Goal: Find contact information: Find contact information

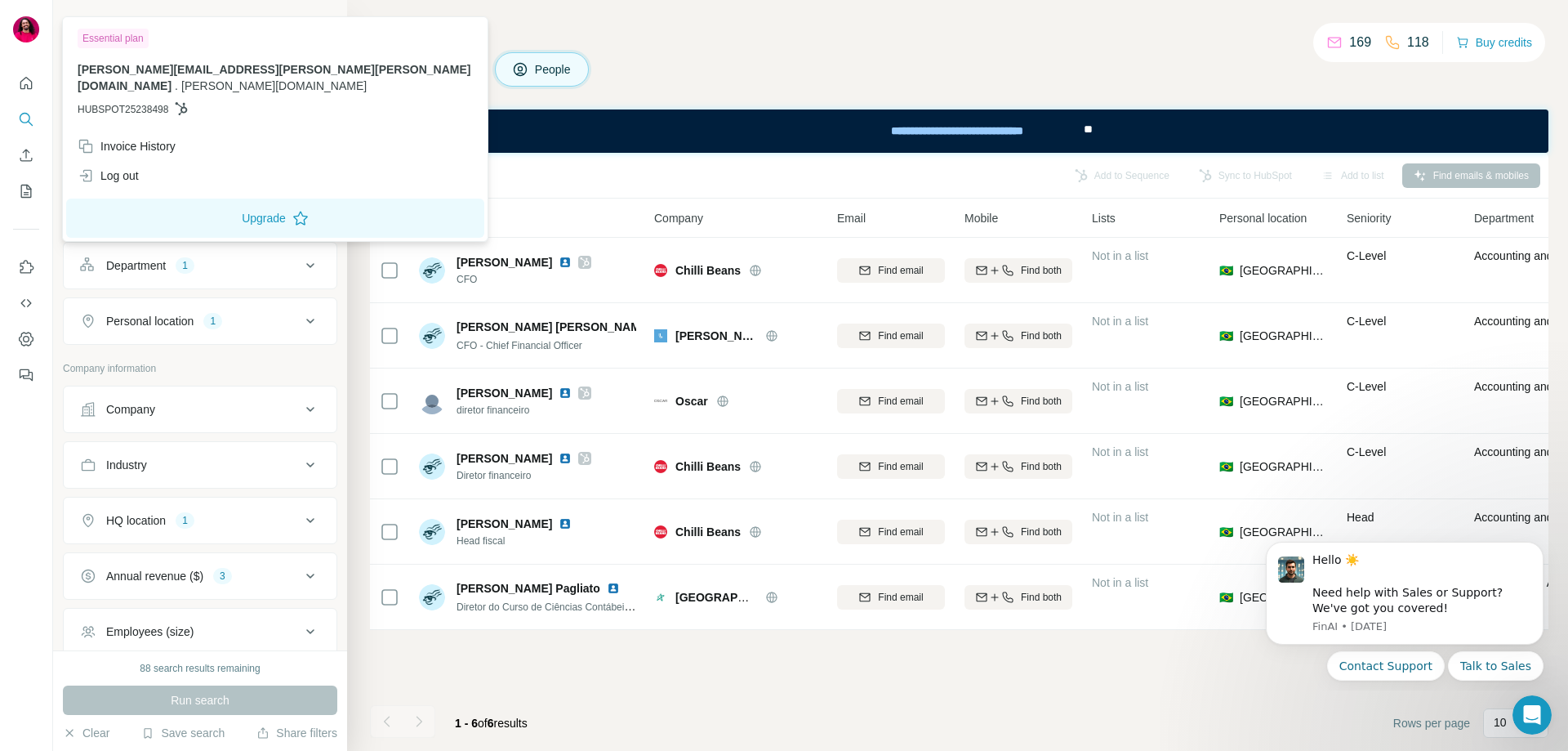
click at [18, 26] on img at bounding box center [26, 29] width 26 height 26
click at [1256, 32] on h4 "Search" at bounding box center [959, 32] width 1178 height 23
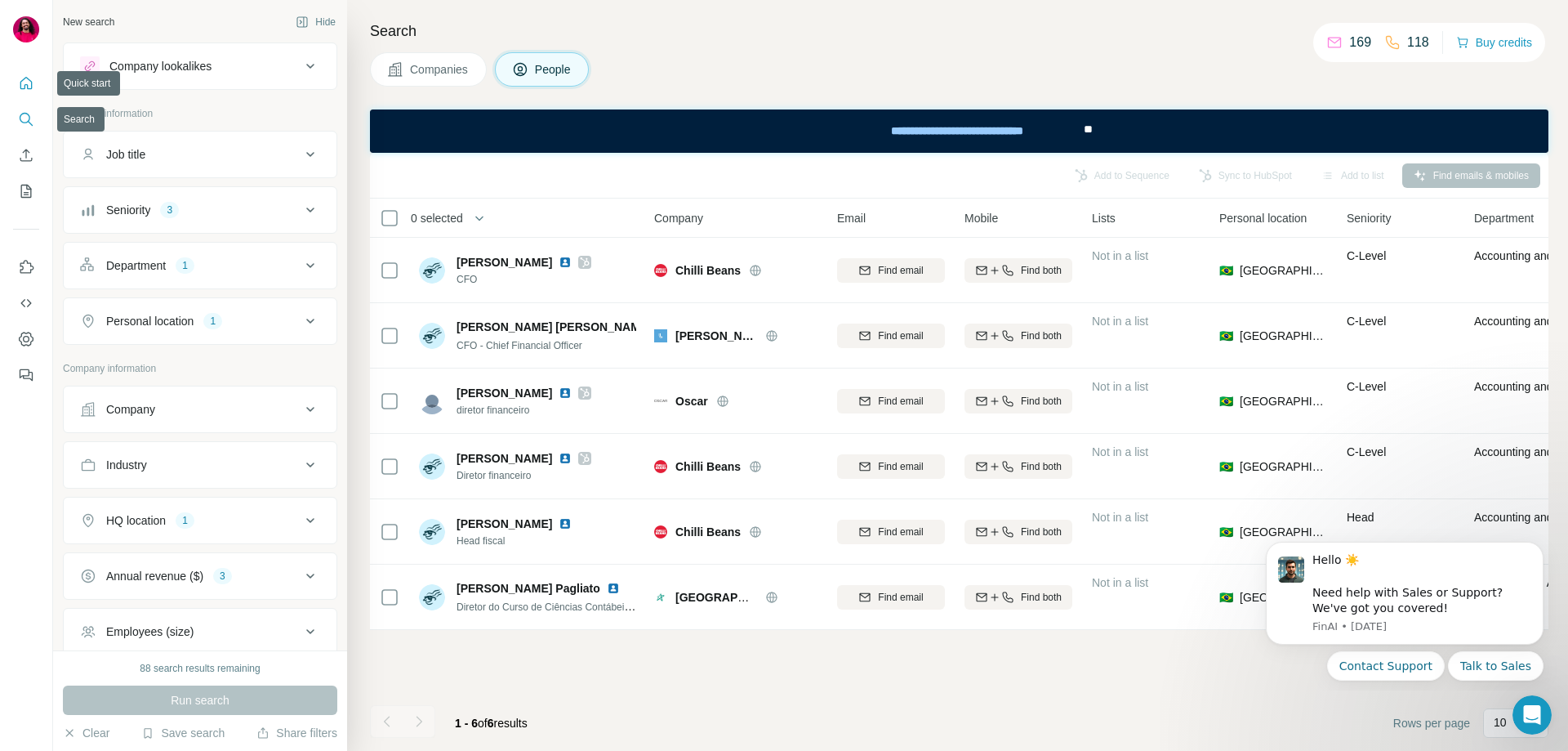
click at [22, 90] on icon "Quick start" at bounding box center [27, 84] width 17 height 17
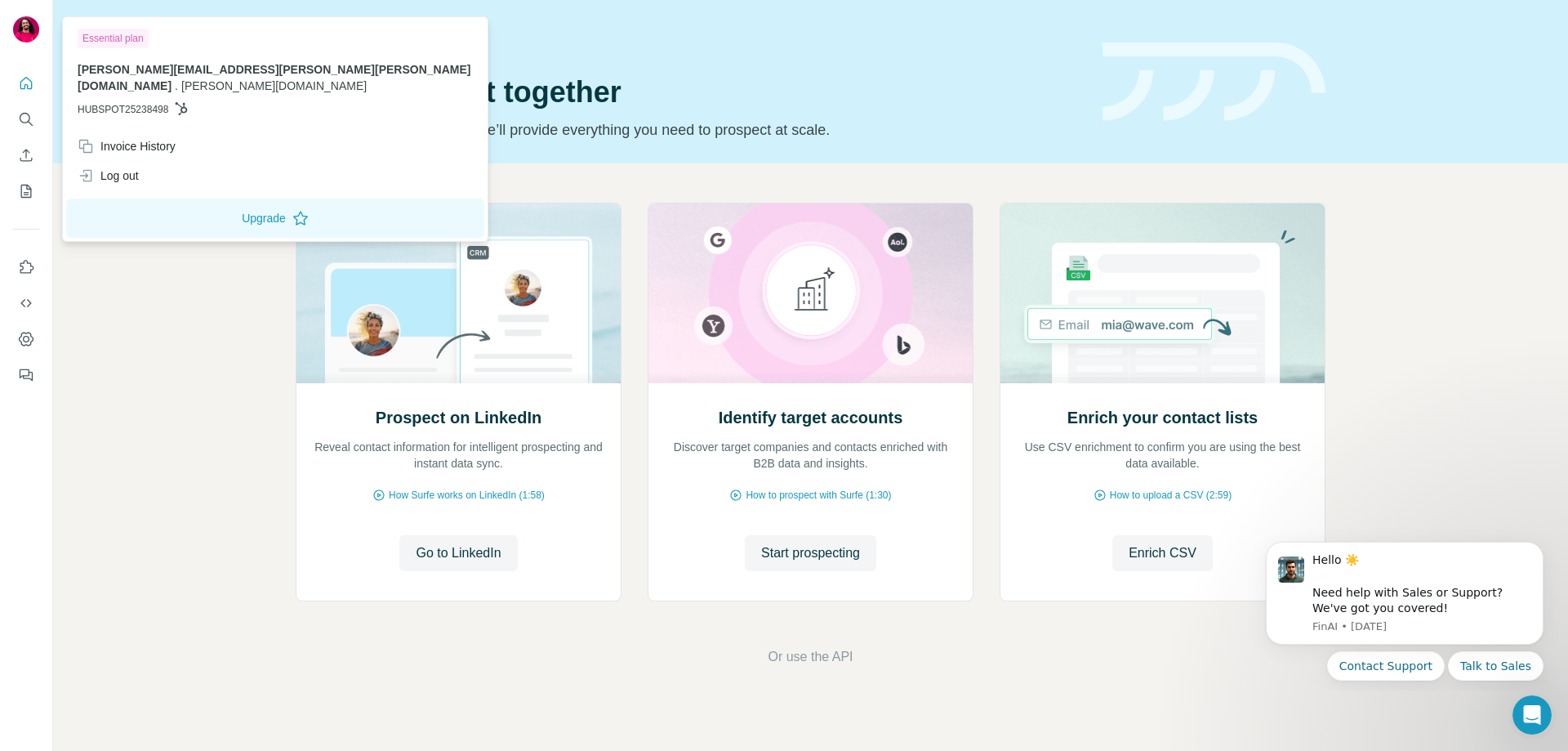
click at [22, 22] on img at bounding box center [26, 29] width 26 height 26
click at [251, 79] on span "[PERSON_NAME][DOMAIN_NAME]" at bounding box center [274, 85] width 185 height 13
click at [183, 66] on span "[PERSON_NAME][EMAIL_ADDRESS][PERSON_NAME][PERSON_NAME][DOMAIN_NAME]" at bounding box center [274, 77] width 392 height 29
click at [575, 49] on div "Quick start Let’s prospect together Pick your starting point and we’ll provide …" at bounding box center [689, 82] width 787 height 119
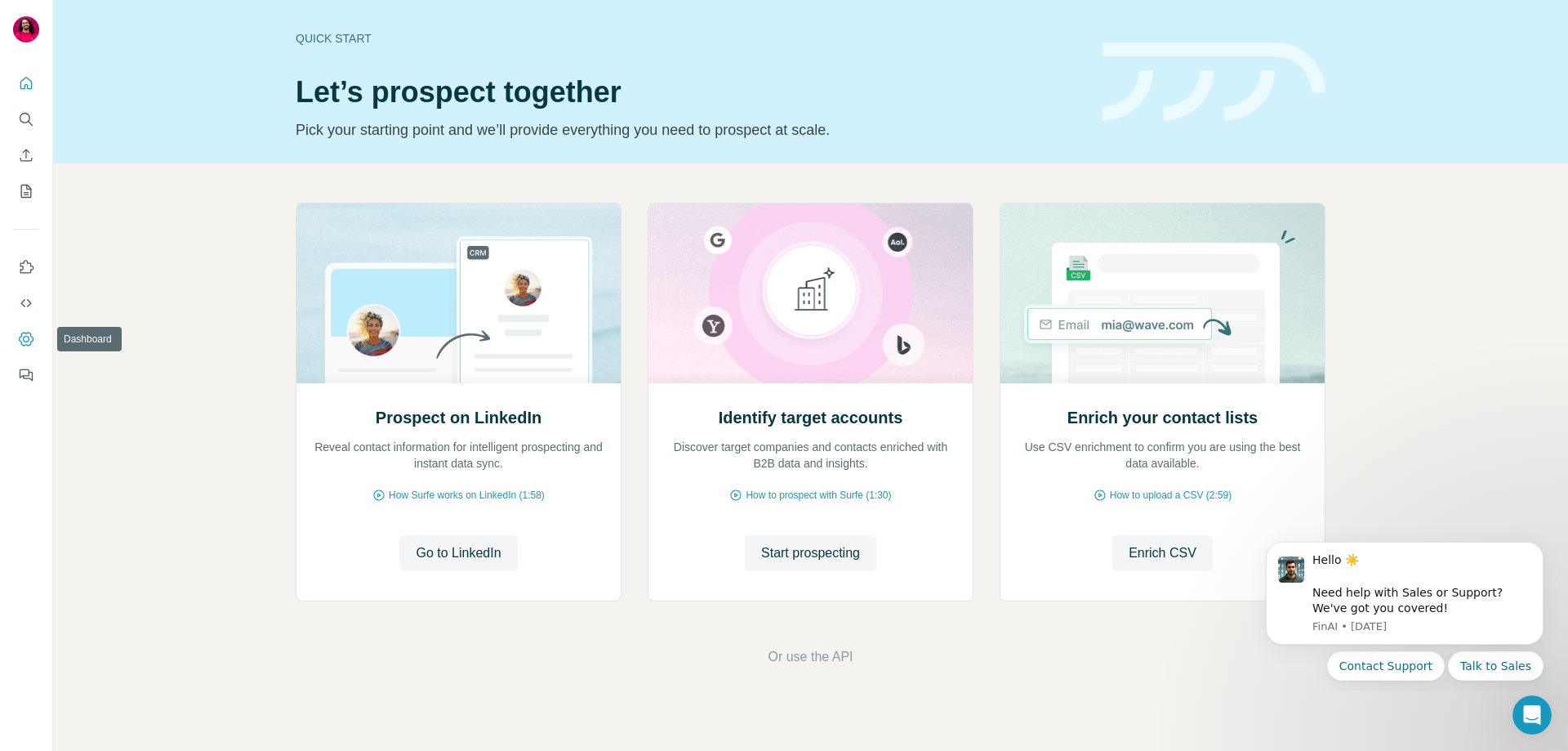
click at [25, 339] on icon "Dashboard" at bounding box center [27, 339] width 17 height 17
